Goal: Task Accomplishment & Management: Use online tool/utility

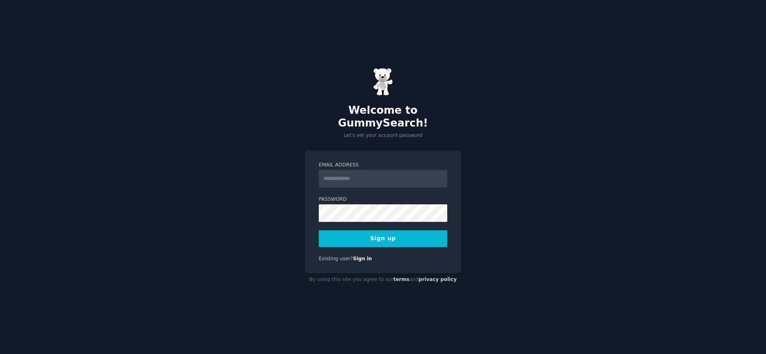
click at [384, 176] on input "Email Address" at bounding box center [383, 179] width 128 height 18
click at [0, 353] on com-1password-button at bounding box center [0, 354] width 0 height 0
click at [355, 172] on input "Email Address" at bounding box center [383, 179] width 128 height 18
click at [352, 170] on input "Email Address" at bounding box center [383, 179] width 128 height 18
type input "**********"
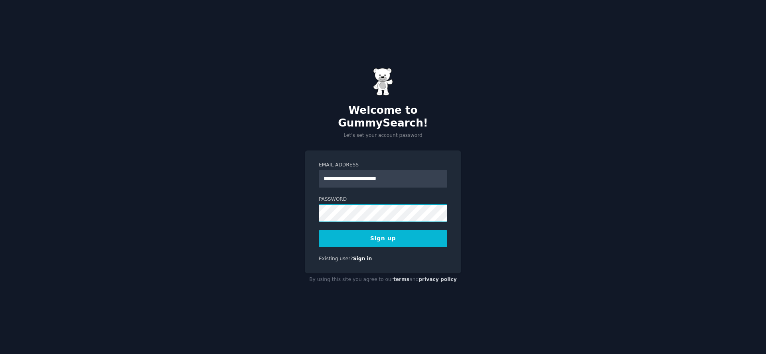
click at [0, 353] on com-1password-button at bounding box center [0, 354] width 0 height 0
click at [374, 236] on button "Sign up" at bounding box center [383, 238] width 128 height 17
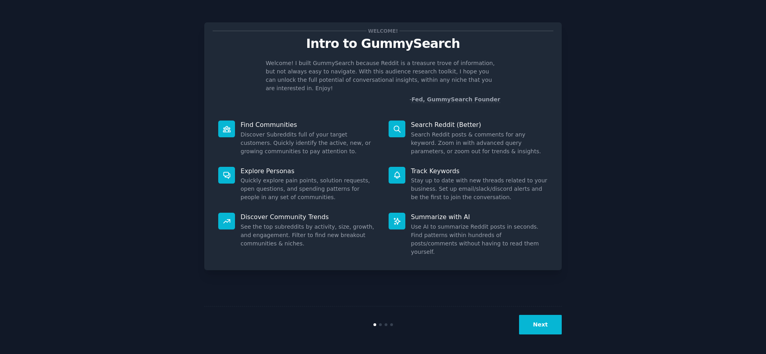
click at [536, 328] on button "Next" at bounding box center [540, 325] width 43 height 20
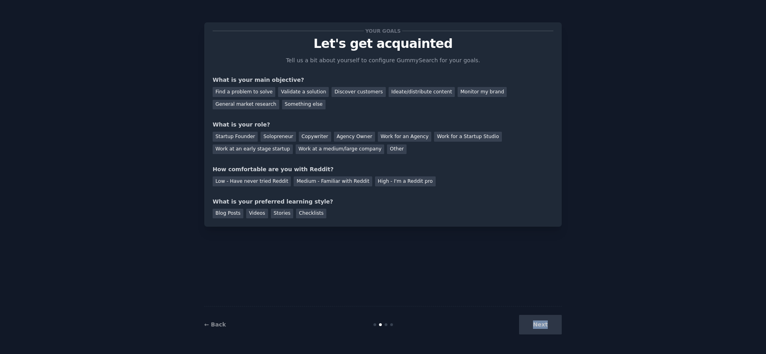
click at [536, 328] on div "Next" at bounding box center [501, 325] width 119 height 20
click at [539, 326] on div "Next" at bounding box center [501, 325] width 119 height 20
click at [543, 324] on div "Next" at bounding box center [501, 325] width 119 height 20
click at [547, 327] on div "Next" at bounding box center [501, 325] width 119 height 20
click at [540, 325] on div "Next" at bounding box center [501, 325] width 119 height 20
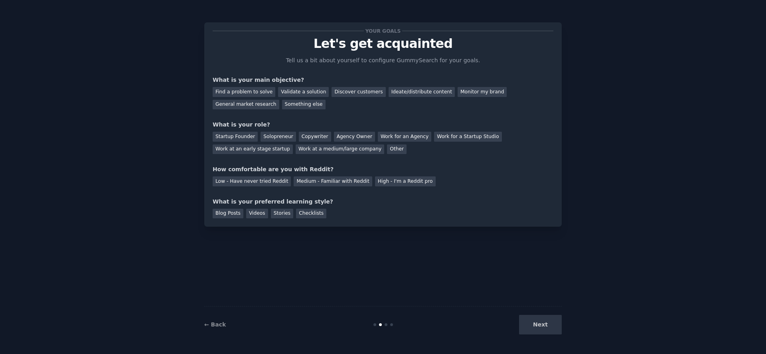
click at [385, 325] on div at bounding box center [385, 324] width 3 height 3
click at [539, 322] on div "Next" at bounding box center [501, 325] width 119 height 20
click at [387, 325] on div at bounding box center [382, 324] width 119 height 3
click at [460, 93] on div "Monitor my brand" at bounding box center [481, 92] width 49 height 10
click at [336, 181] on div "Medium - Familiar with Reddit" at bounding box center [333, 181] width 78 height 10
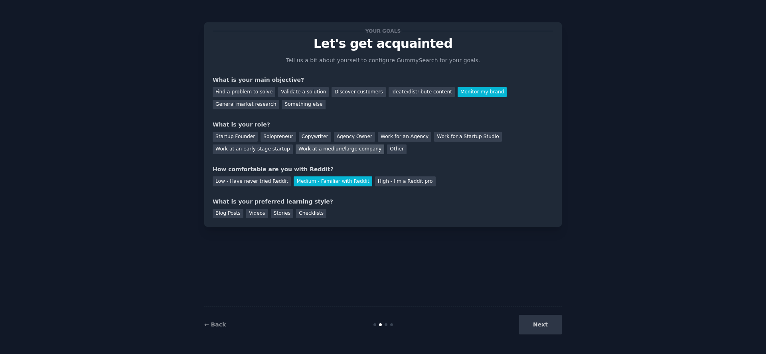
click at [339, 152] on div "Work at a medium/large company" at bounding box center [339, 149] width 89 height 10
click at [239, 215] on div "Blog Posts" at bounding box center [228, 214] width 31 height 10
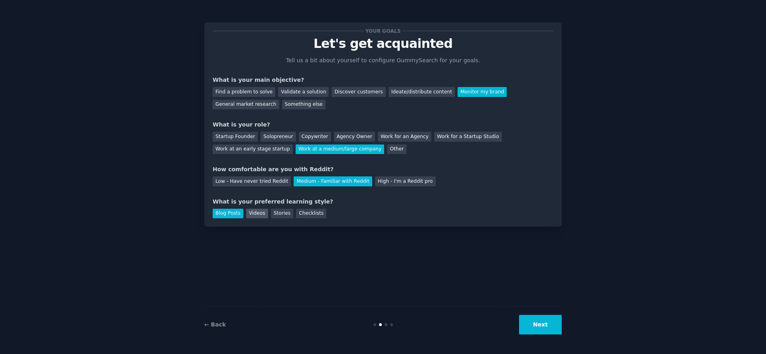
click at [253, 217] on div "Videos" at bounding box center [257, 214] width 22 height 10
click at [525, 315] on button "Next" at bounding box center [540, 325] width 43 height 20
click at [539, 321] on div "Next" at bounding box center [501, 325] width 119 height 20
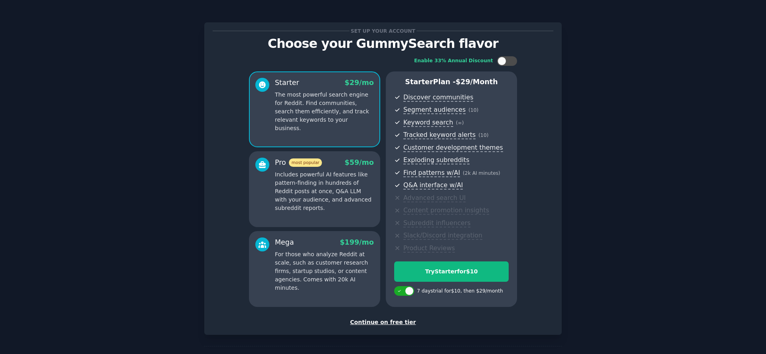
click at [369, 323] on div "Continue on free tier" at bounding box center [383, 322] width 341 height 8
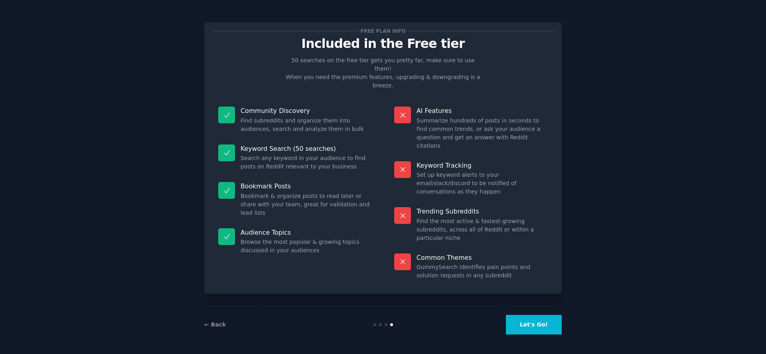
click at [535, 321] on button "Let's Go!" at bounding box center [534, 325] width 56 height 20
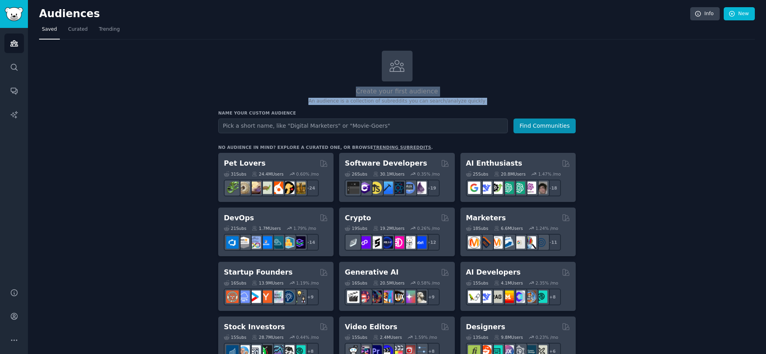
drag, startPoint x: 488, startPoint y: 102, endPoint x: 303, endPoint y: 58, distance: 190.3
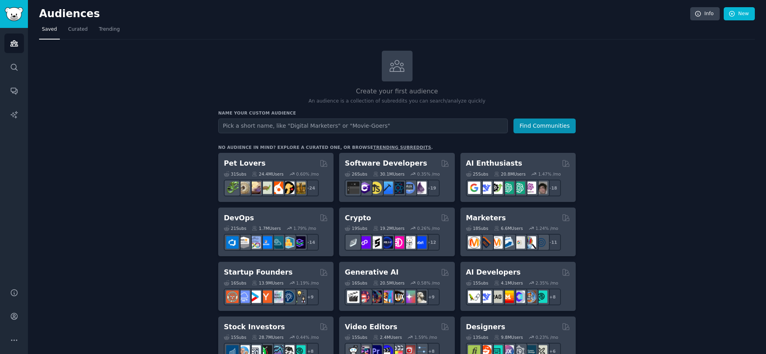
click at [303, 58] on div "Create your first audience An audience is a collection of subreddits you can se…" at bounding box center [396, 78] width 357 height 54
